Goal: Find specific page/section: Find specific page/section

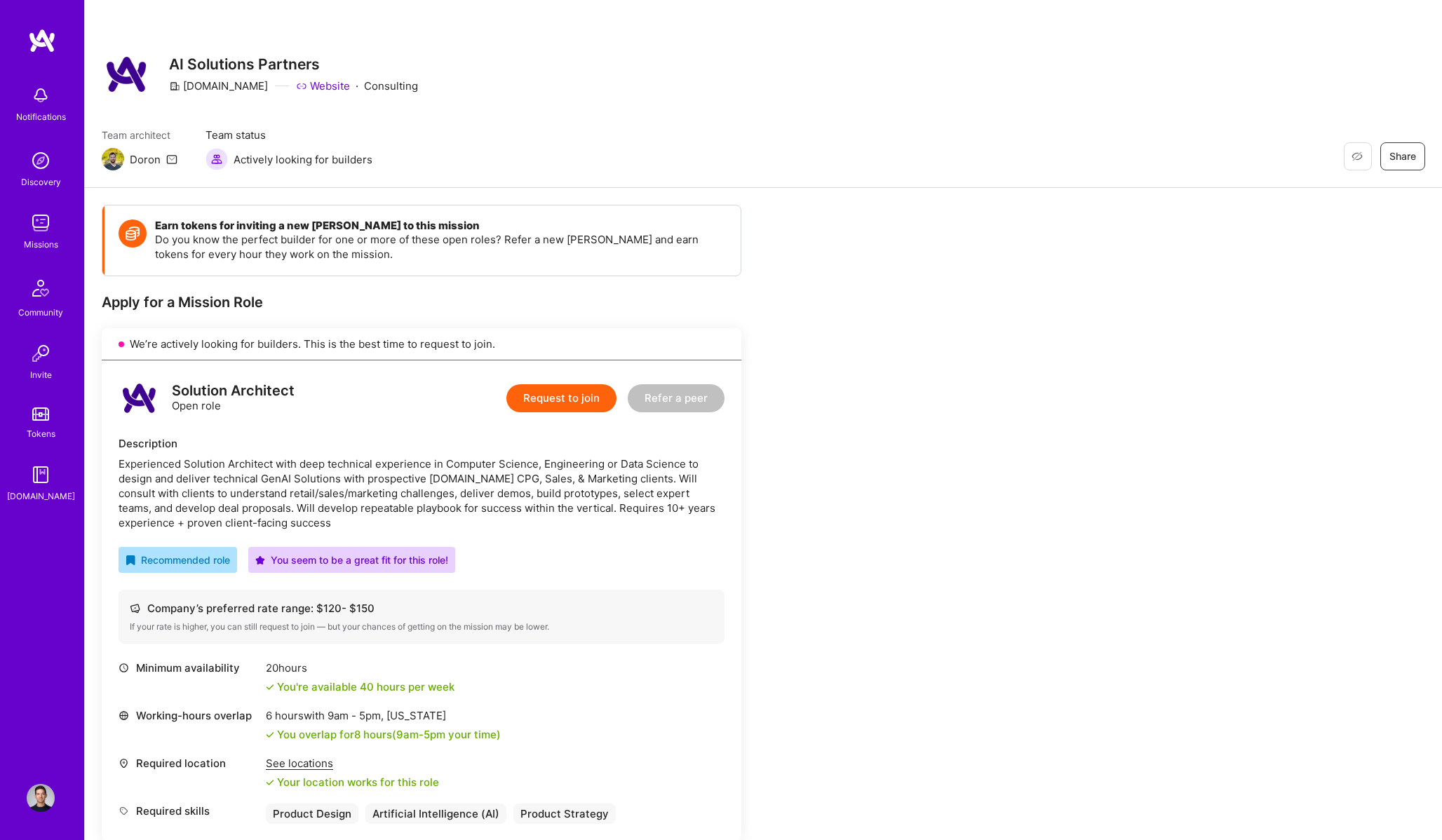
click at [40, 224] on img at bounding box center [40, 223] width 28 height 28
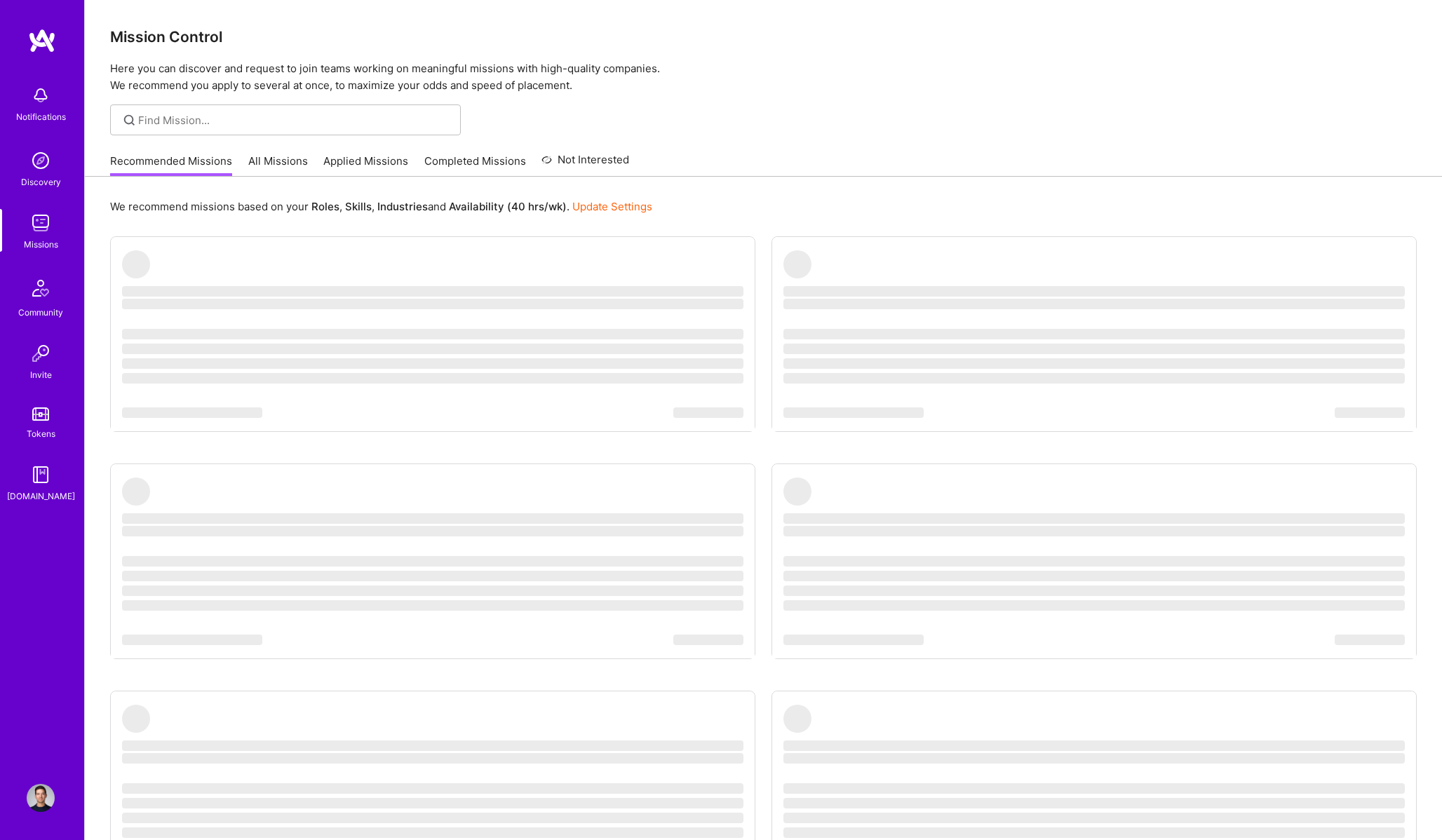
click at [292, 154] on link "All Missions" at bounding box center [278, 166] width 60 height 23
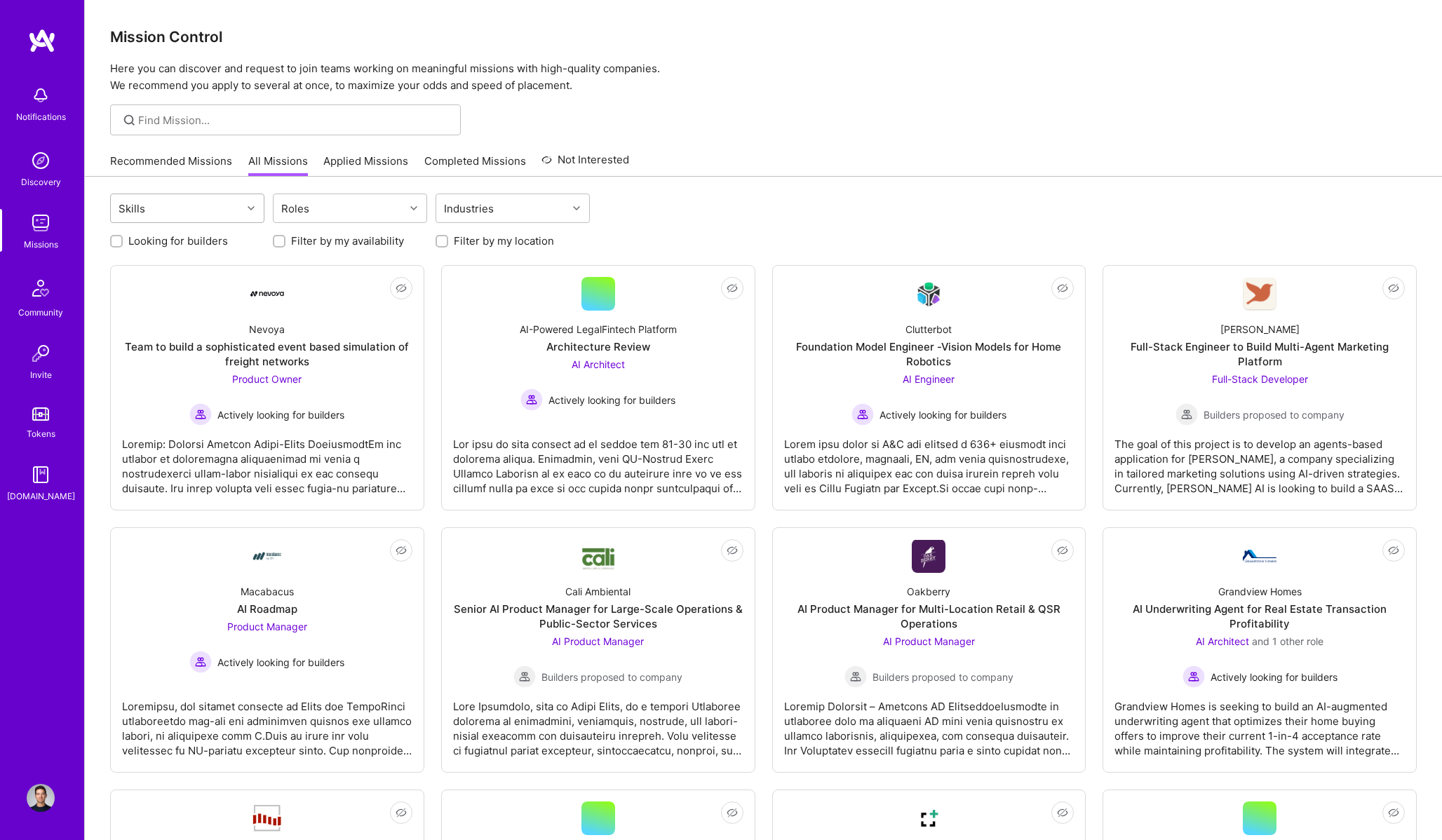
click at [214, 216] on div "Skills" at bounding box center [176, 208] width 132 height 28
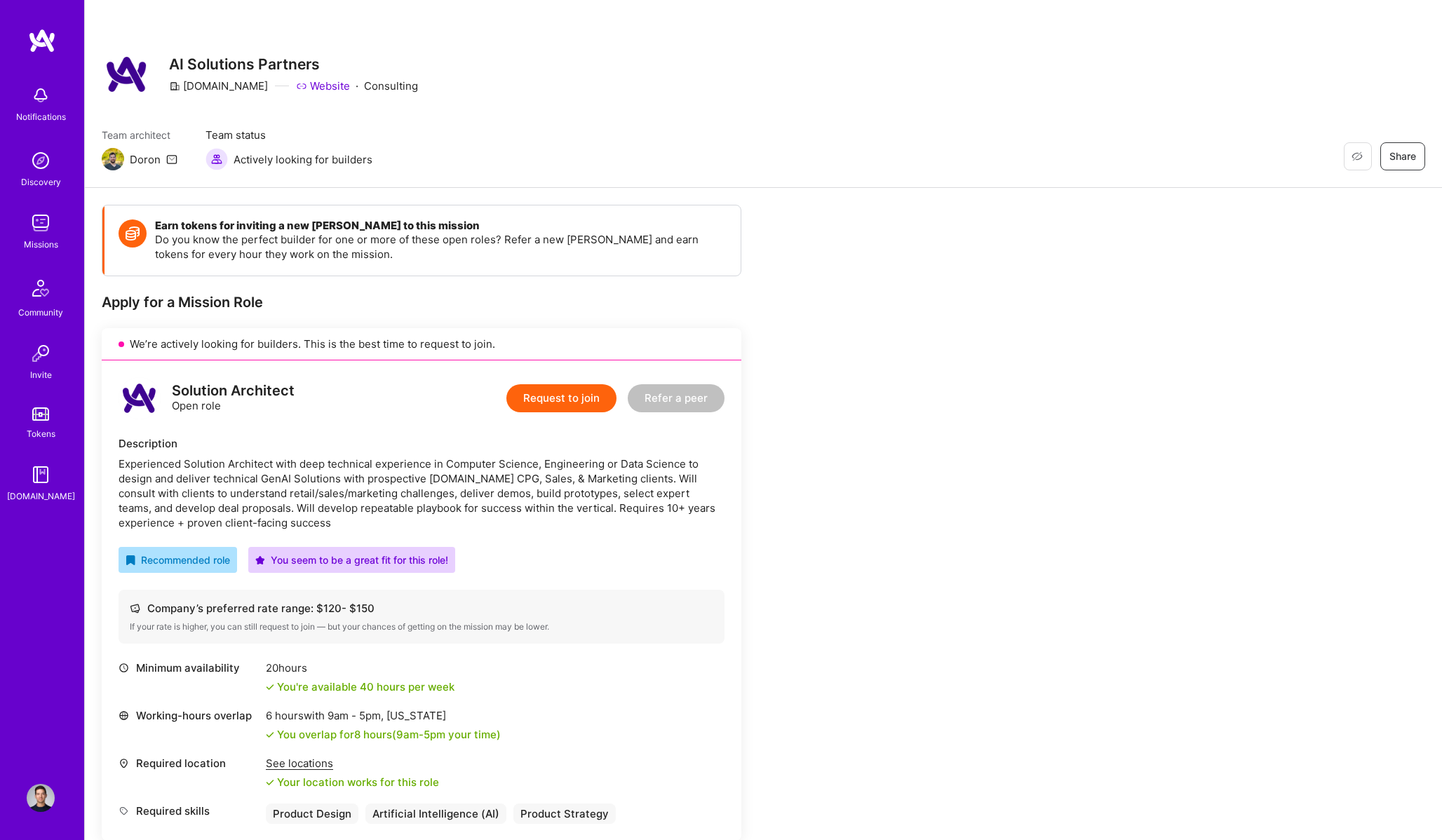
click at [42, 233] on img at bounding box center [40, 223] width 28 height 28
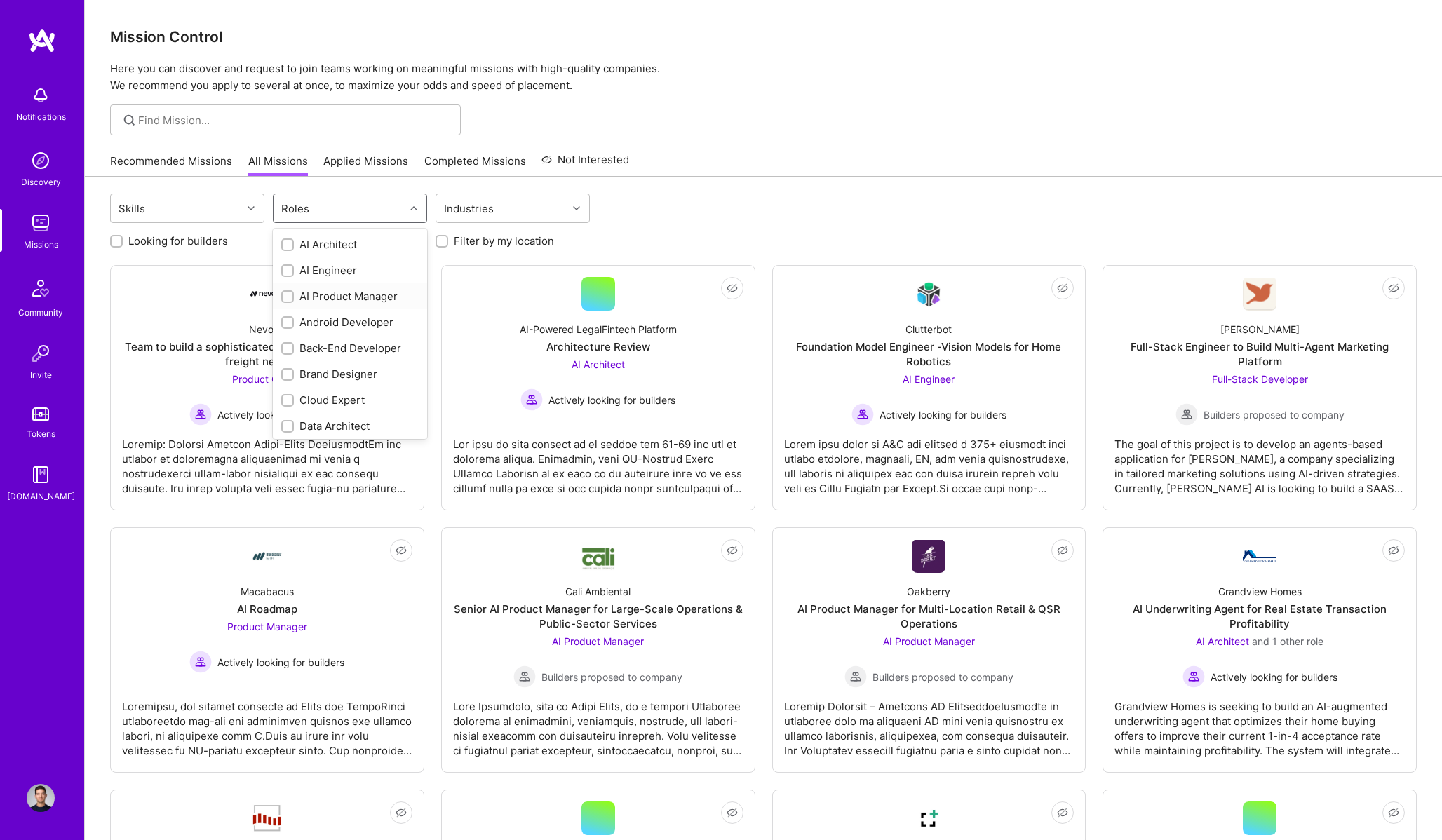
click at [351, 297] on div "AI Product Manager" at bounding box center [350, 295] width 138 height 15
checkbox input "true"
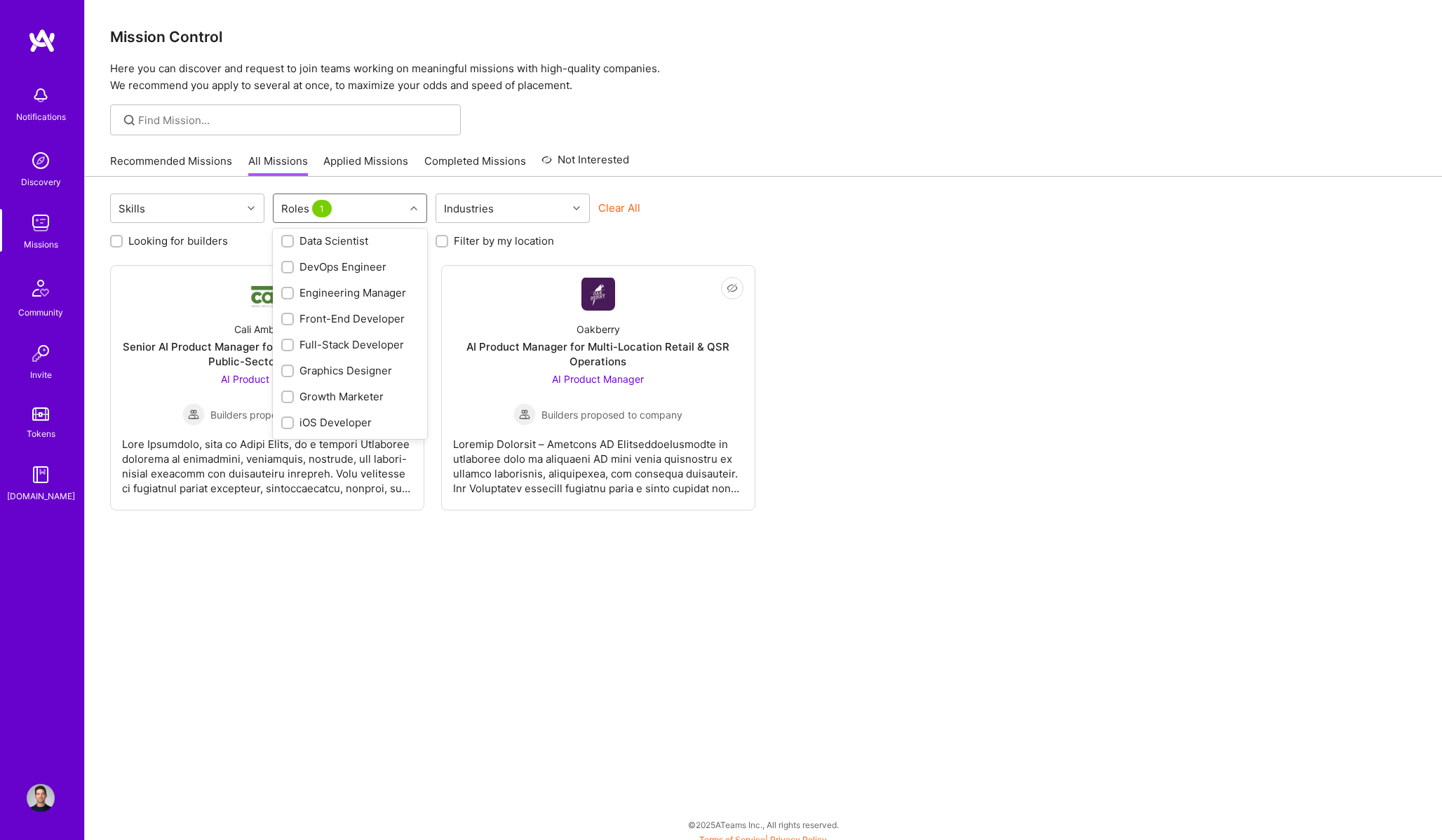
scroll to position [364, 0]
click at [348, 376] on div "Product Manager" at bounding box center [350, 372] width 138 height 15
checkbox input "true"
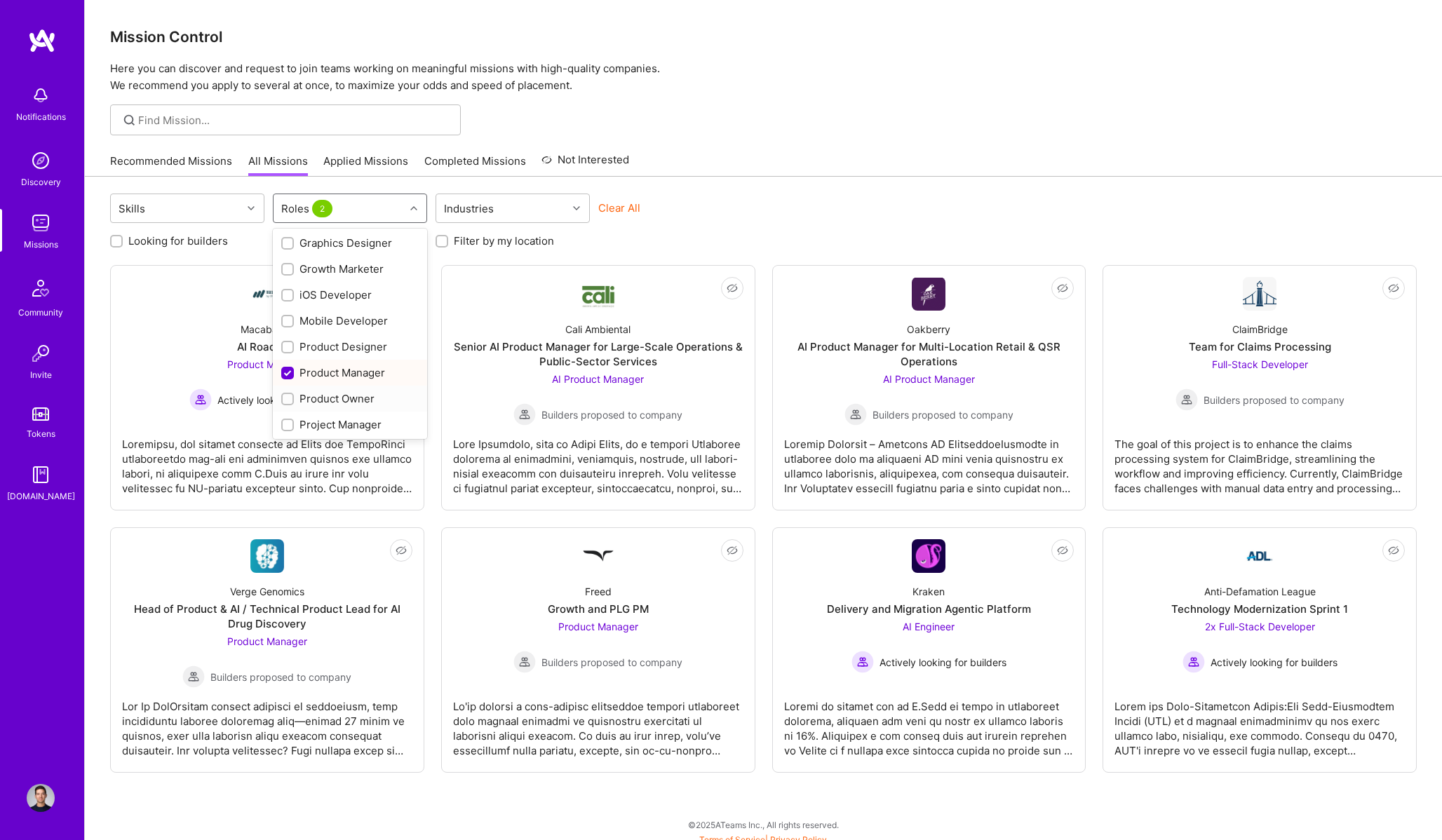
click at [347, 403] on div "Product Owner" at bounding box center [350, 398] width 138 height 15
checkbox input "true"
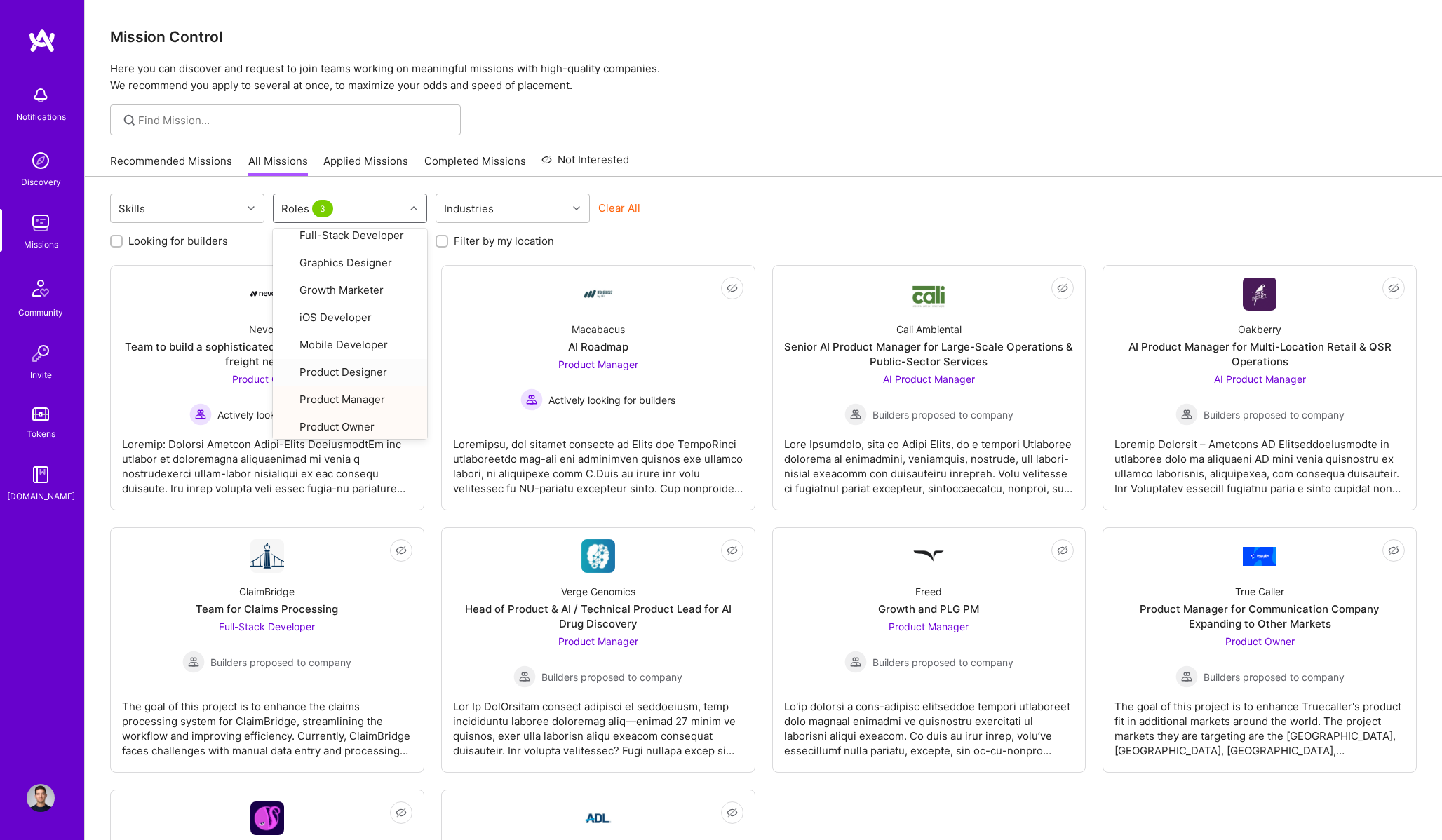
click at [809, 122] on div at bounding box center [764, 120] width 1357 height 31
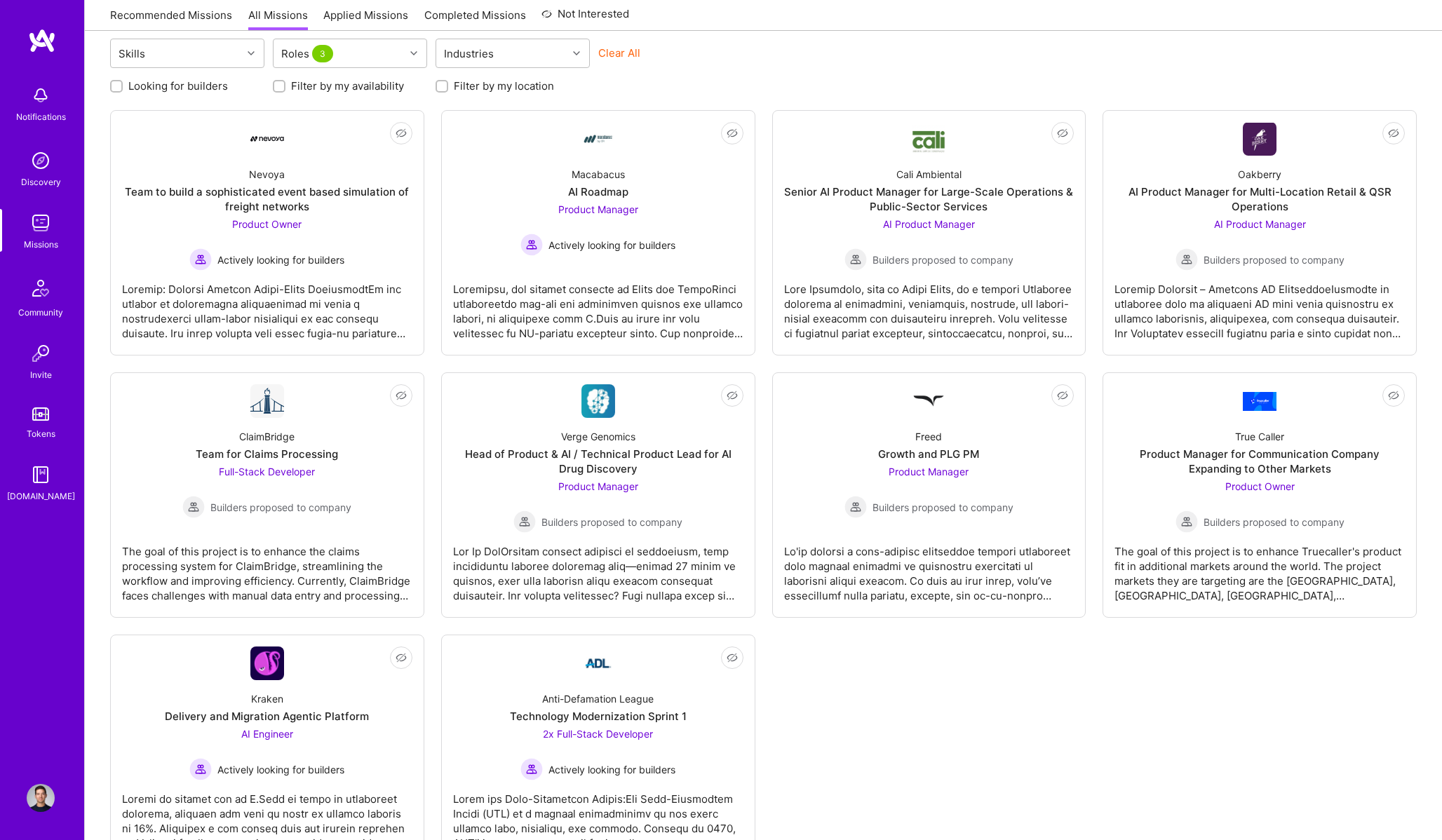
scroll to position [159, 0]
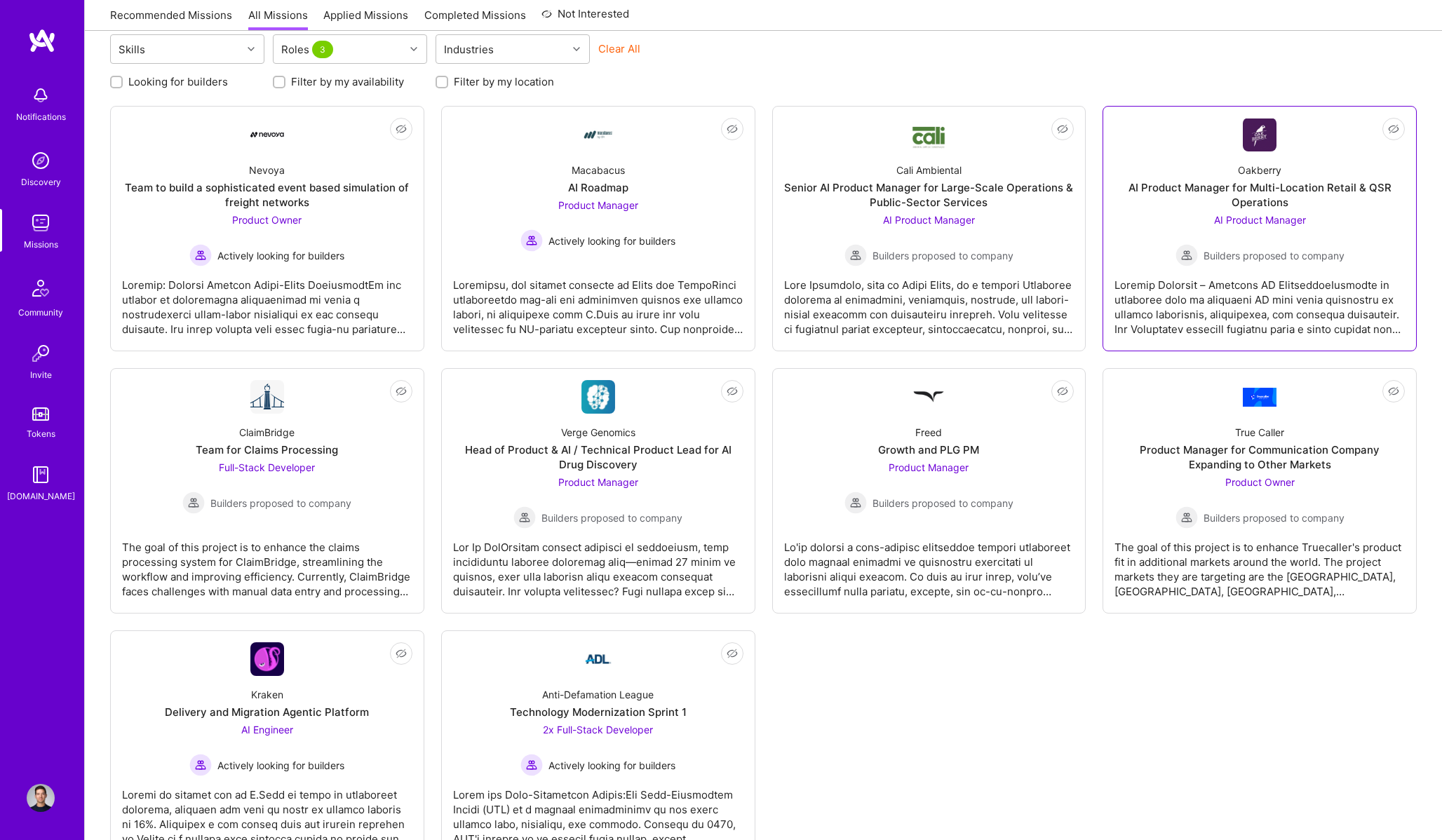
click at [1200, 263] on div "Builders proposed to company" at bounding box center [1259, 254] width 169 height 22
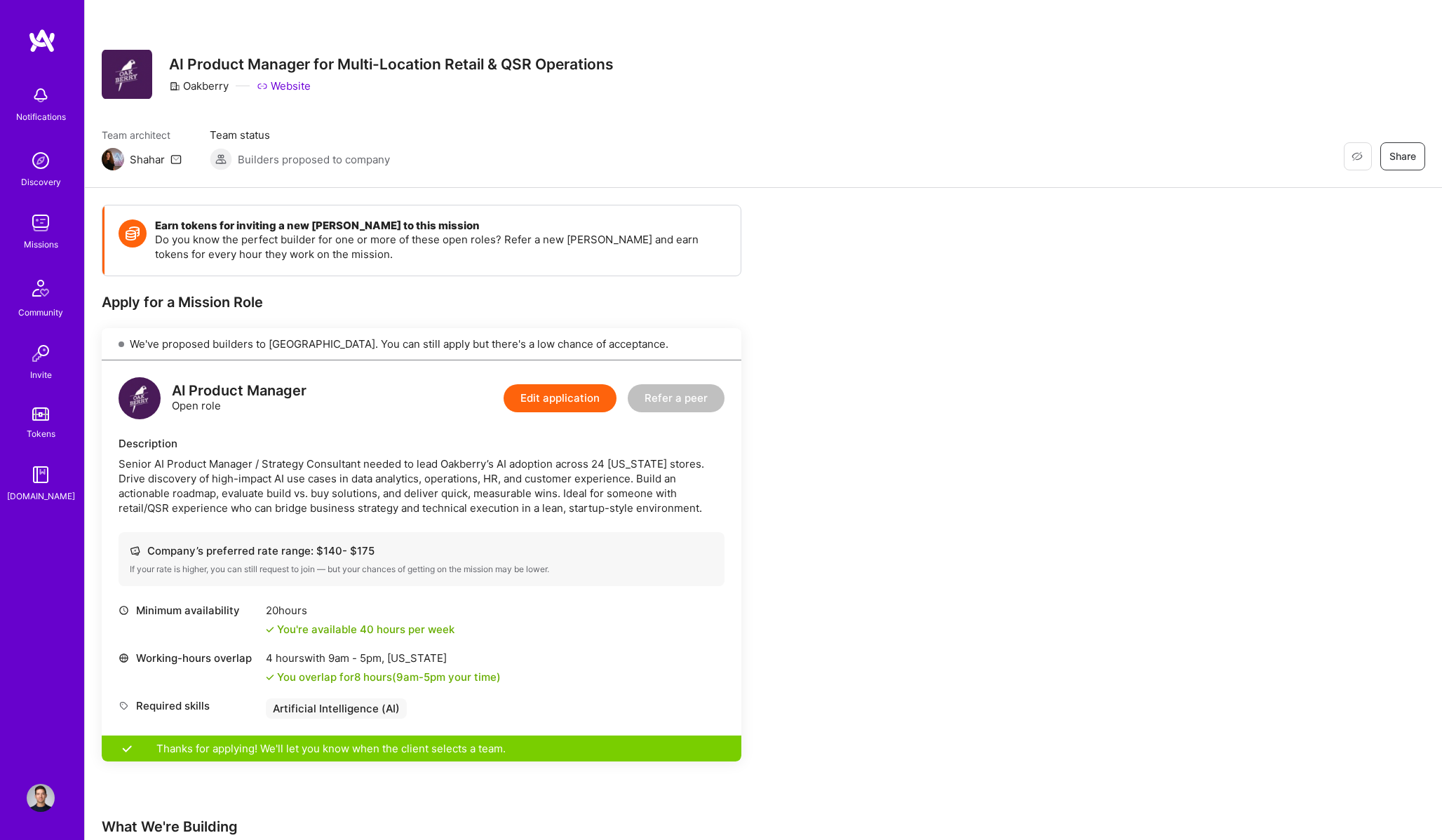
click at [152, 162] on div "Shahar" at bounding box center [147, 159] width 35 height 15
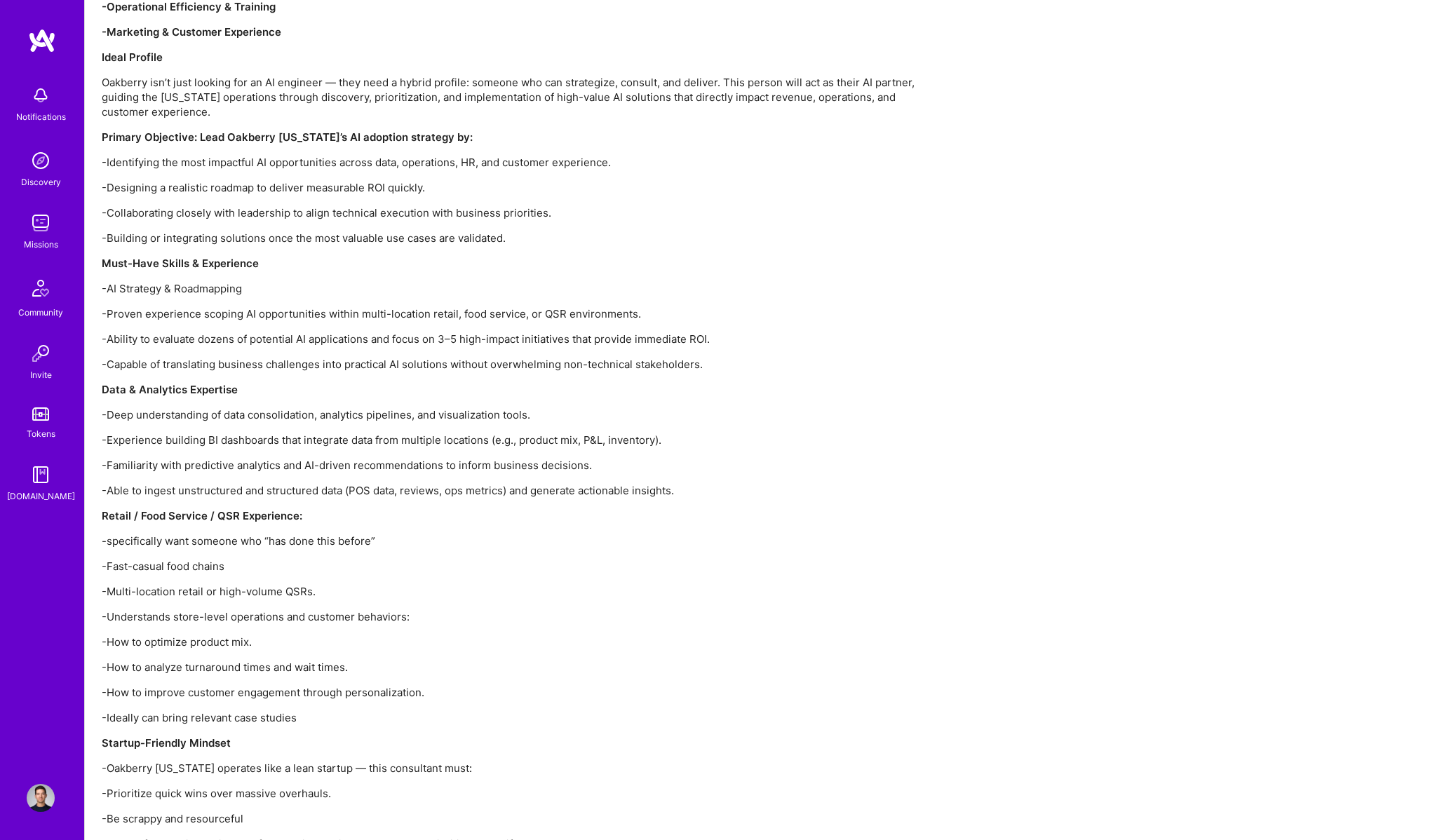
scroll to position [1562, 0]
